Goal: Task Accomplishment & Management: Complete application form

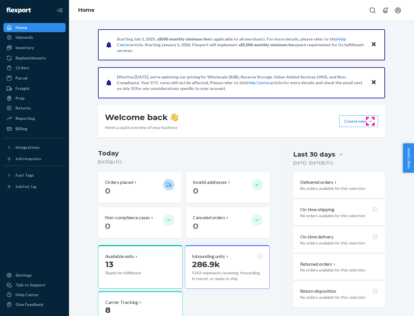
click at [370, 121] on button "Create new Create new inbound Create new order Create new product" at bounding box center [358, 120] width 39 height 11
click at [34, 37] on div "Inbounds" at bounding box center [34, 37] width 61 height 8
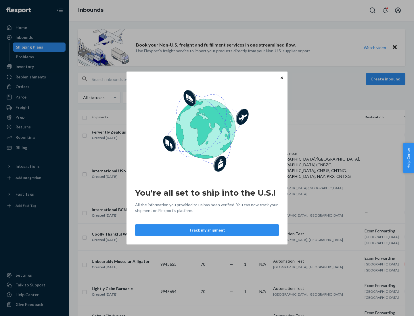
click at [34, 67] on div "You're all set to ship into the U.S.! All the information you provided to us ha…" at bounding box center [207, 158] width 414 height 316
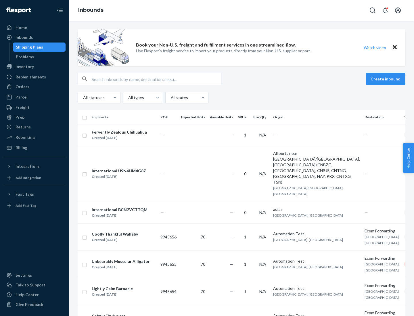
click at [241, 10] on div "Inbounds" at bounding box center [241, 10] width 345 height 21
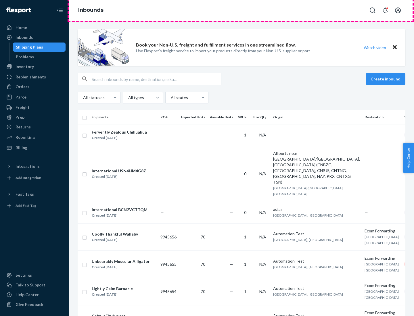
click at [241, 10] on div "Inbounds" at bounding box center [241, 10] width 345 height 21
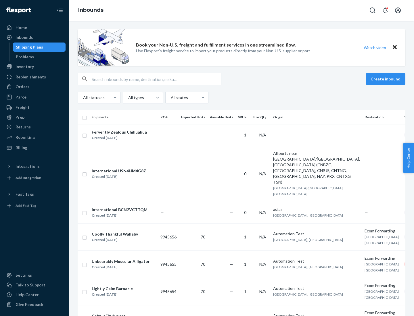
click at [241, 98] on div "All statuses All types All states" at bounding box center [241, 97] width 327 height 11
click at [28, 47] on div "Shipping Plans" at bounding box center [29, 47] width 27 height 6
click at [386, 79] on button "Create inbound" at bounding box center [385, 78] width 40 height 11
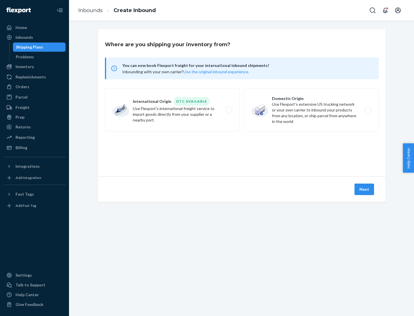
click at [172, 110] on label "International Origin DTC Available Use Flexport's international freight service…" at bounding box center [172, 109] width 134 height 43
click at [228, 110] on input "International Origin DTC Available Use Flexport's international freight service…" at bounding box center [230, 110] width 4 height 4
radio input "true"
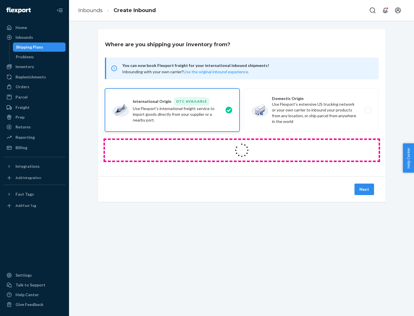
click at [242, 150] on icon at bounding box center [242, 150] width 16 height 16
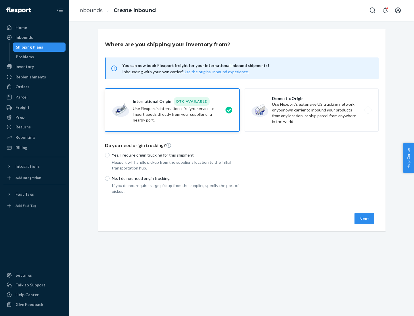
click at [176, 155] on p "Yes, I require origin trucking for this shipment" at bounding box center [176, 155] width 128 height 6
click at [109, 155] on input "Yes, I require origin trucking for this shipment" at bounding box center [107, 155] width 5 height 5
radio input "true"
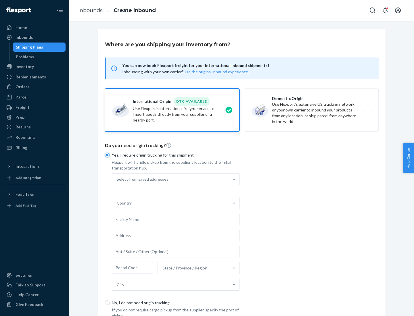
scroll to position [11, 0]
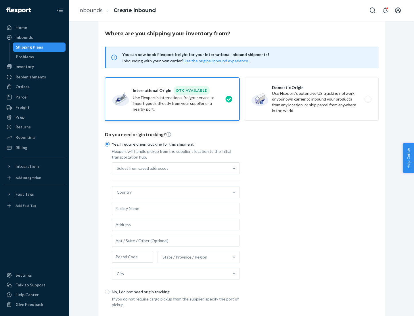
click at [170, 168] on div "Select from saved addresses" at bounding box center [170, 168] width 117 height 11
click at [117, 168] on input "Select from saved addresses" at bounding box center [117, 168] width 1 height 6
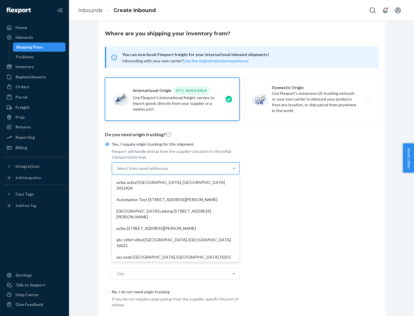
scroll to position [25, 0]
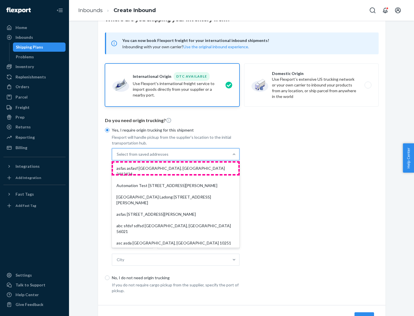
click at [176, 168] on div "asfas asfasf [GEOGRAPHIC_DATA], [GEOGRAPHIC_DATA] 2412424" at bounding box center [175, 171] width 125 height 17
click at [117, 157] on input "option asfas asfasf [GEOGRAPHIC_DATA], [GEOGRAPHIC_DATA] 2412424 focused, 1 of …" at bounding box center [117, 154] width 1 height 6
type input "asfas"
type input "asfasf"
type input "2412424"
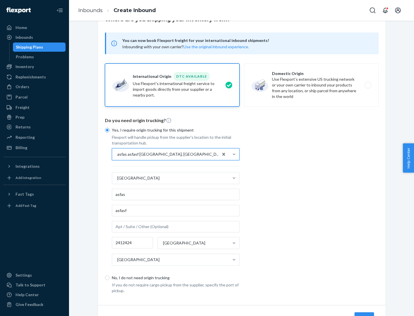
scroll to position [53, 0]
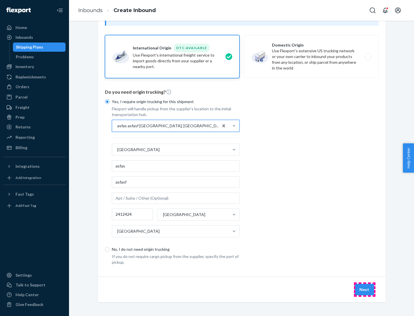
click at [364, 289] on button "Next" at bounding box center [364, 289] width 20 height 11
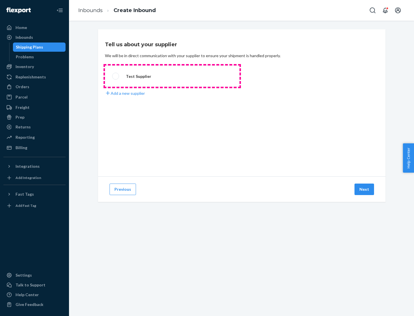
click at [172, 76] on label "Test Supplier" at bounding box center [172, 75] width 134 height 21
click at [116, 76] on input "Test Supplier" at bounding box center [114, 76] width 4 height 4
radio input "true"
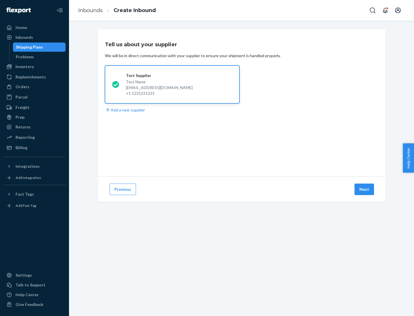
click at [364, 189] on button "Next" at bounding box center [364, 189] width 20 height 11
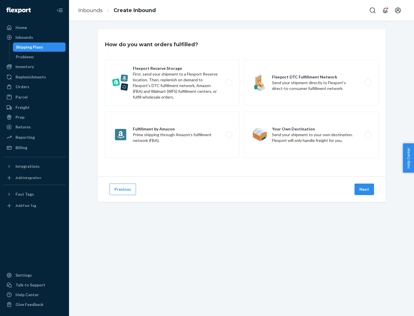
click at [172, 135] on label "Fulfillment by Amazon Prime shipping through Amazon’s fulfillment network (FBA)." at bounding box center [172, 135] width 134 height 46
click at [228, 135] on input "Fulfillment by Amazon Prime shipping through Amazon’s fulfillment network (FBA)." at bounding box center [230, 135] width 4 height 4
radio input "true"
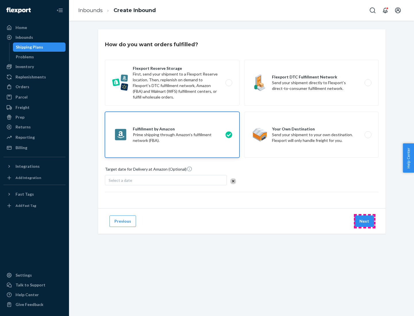
click at [364, 221] on button "Next" at bounding box center [364, 220] width 20 height 11
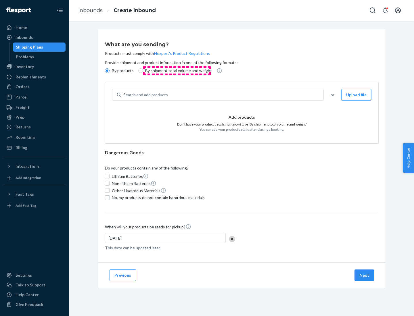
click at [177, 71] on p "By shipment total volume and weight" at bounding box center [178, 71] width 67 height 6
click at [143, 71] on input "By shipment total volume and weight" at bounding box center [140, 70] width 5 height 5
radio input "true"
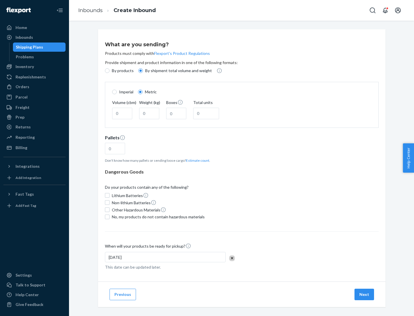
click at [122, 71] on p "By products" at bounding box center [123, 71] width 22 height 6
click at [109, 71] on input "By products" at bounding box center [107, 70] width 5 height 5
radio input "true"
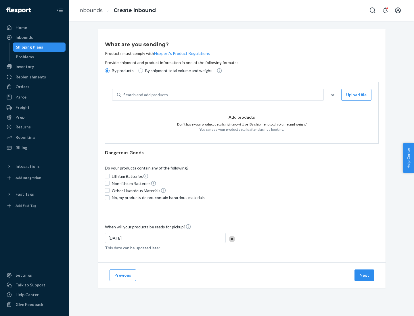
click at [222, 95] on div "Search and add products" at bounding box center [222, 95] width 202 height 10
click at [124, 95] on input "Search and add products" at bounding box center [123, 95] width 1 height 6
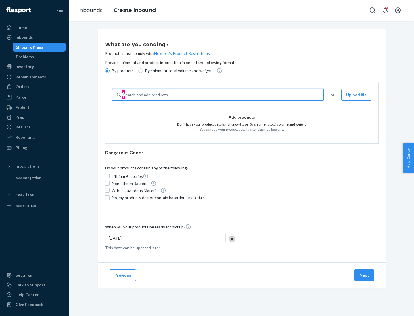
type input "test"
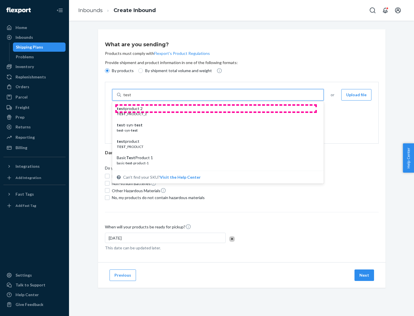
click at [216, 109] on div "test product 2" at bounding box center [216, 109] width 198 height 6
click at [131, 98] on input "test" at bounding box center [126, 95] width 7 height 6
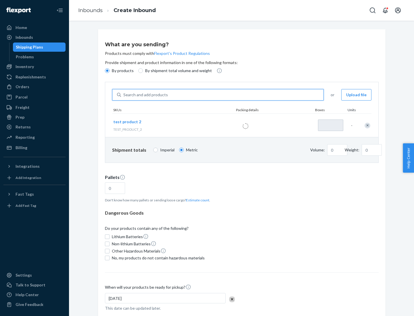
type input "1"
type input "0.02"
type input "22.23"
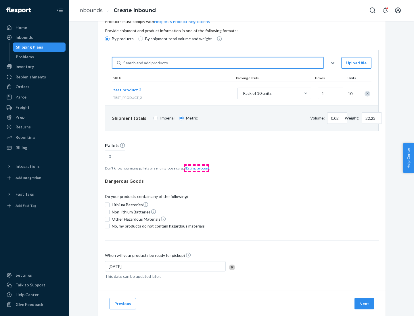
click at [196, 168] on button "Estimate count" at bounding box center [197, 168] width 23 height 5
type input "1"
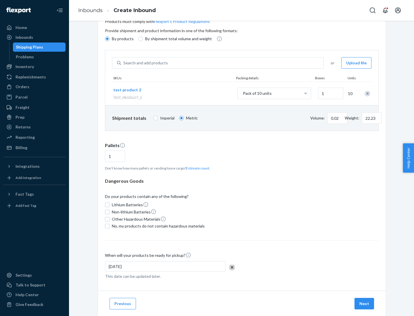
scroll to position [46, 0]
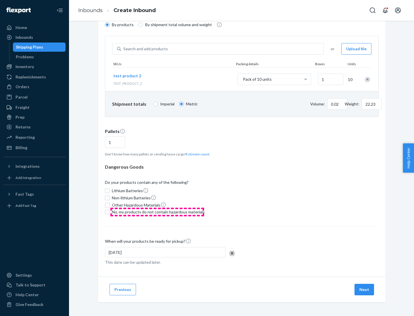
click at [157, 212] on span "No, my products do not contain hazardous materials" at bounding box center [158, 212] width 93 height 6
click at [109, 212] on input "No, my products do not contain hazardous materials" at bounding box center [107, 212] width 5 height 5
checkbox input "true"
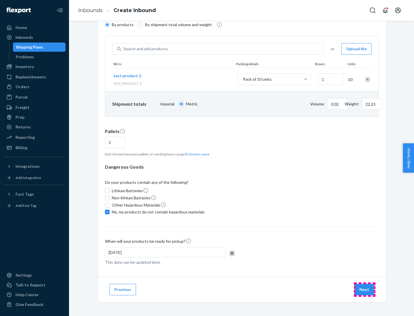
click at [364, 290] on button "Next" at bounding box center [364, 289] width 20 height 11
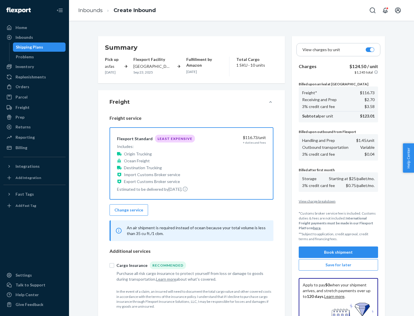
scroll to position [84, 0]
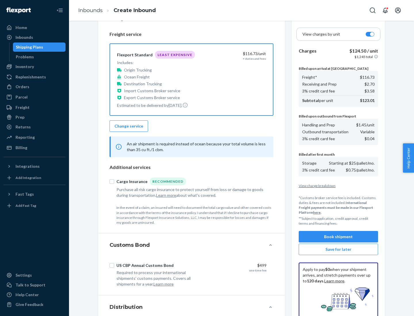
click at [338, 237] on button "Book shipment" at bounding box center [337, 236] width 79 height 11
